Goal: Information Seeking & Learning: Learn about a topic

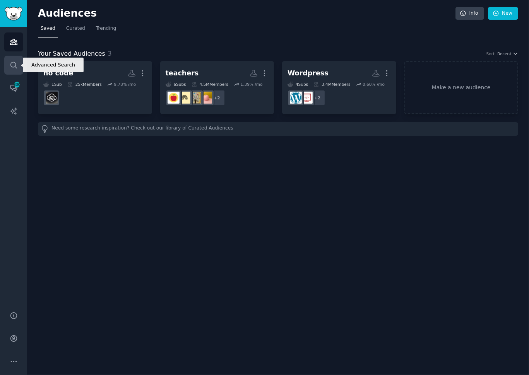
click at [7, 64] on link "Search" at bounding box center [13, 65] width 19 height 19
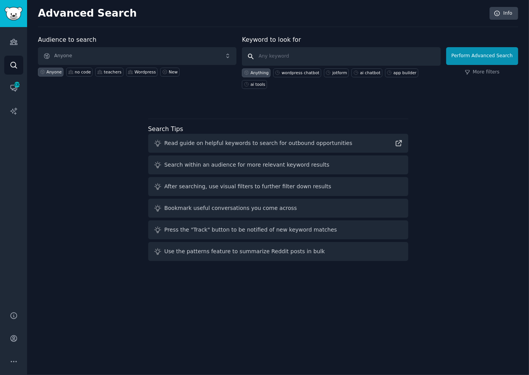
click at [296, 58] on input "text" at bounding box center [341, 56] width 198 height 19
type input "google tables"
click button "Perform Advanced Search" at bounding box center [482, 56] width 72 height 18
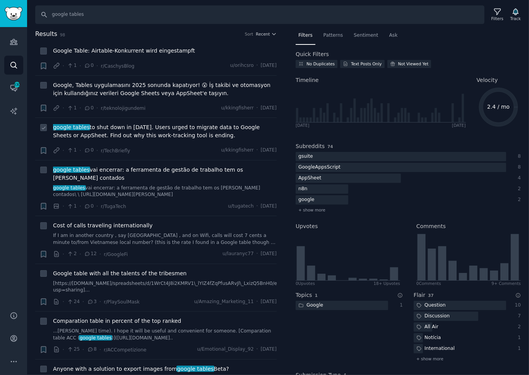
click at [160, 151] on div "· 1 · 0 · r/TechBriefly u/kkingfisherr · [DATE]" at bounding box center [165, 151] width 224 height 8
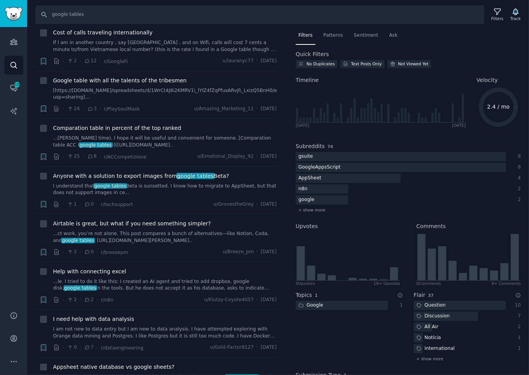
scroll to position [202, 0]
